Goal: Task Accomplishment & Management: Manage account settings

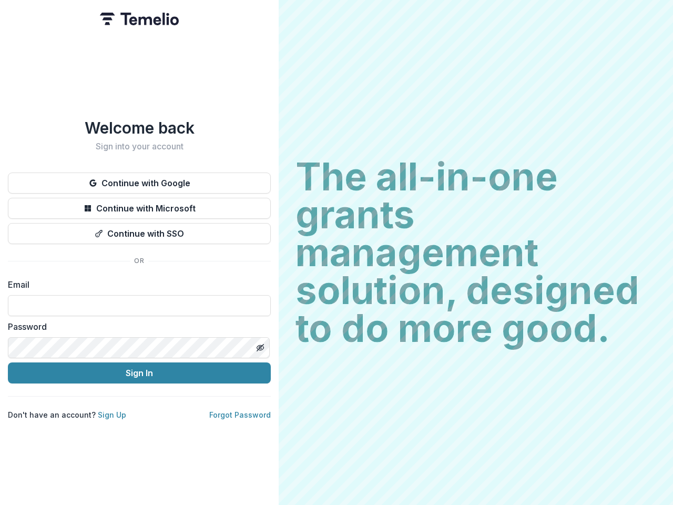
click at [337, 252] on h2 "The all-in-one grants management solution, designed to do more good." at bounding box center [475, 252] width 361 height 189
click at [139, 179] on button "Continue with Google" at bounding box center [139, 182] width 263 height 21
click at [139, 204] on button "Continue with Microsoft" at bounding box center [139, 208] width 263 height 21
click at [139, 229] on button "Continue with SSO" at bounding box center [139, 233] width 263 height 21
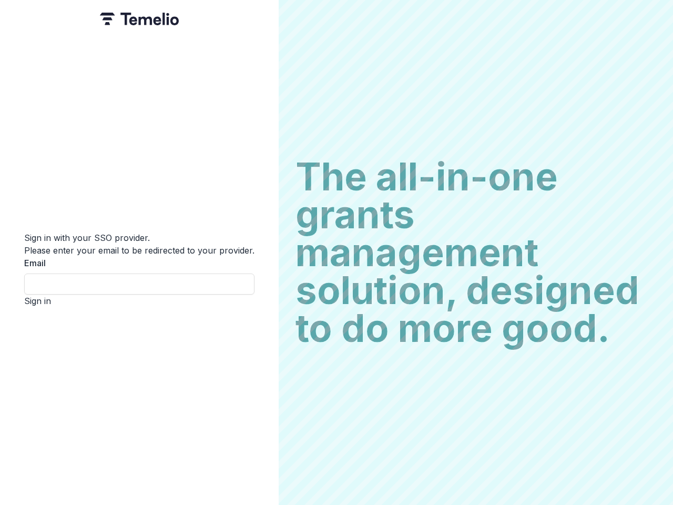
click at [260, 343] on div "Sign in with your SSO provider. Please enter your email to be redirected to you…" at bounding box center [139, 252] width 279 height 505
